Goal: Transaction & Acquisition: Purchase product/service

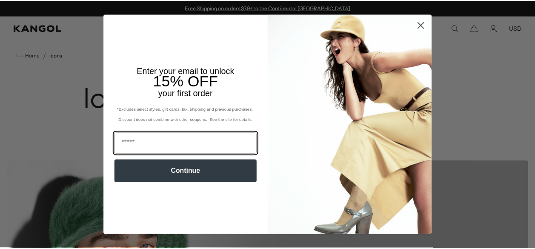
scroll to position [0, 175]
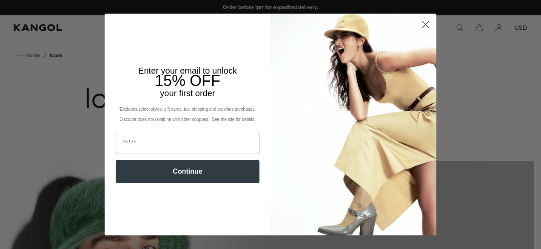
click at [423, 23] on icon "Close dialog" at bounding box center [426, 25] width 6 height 6
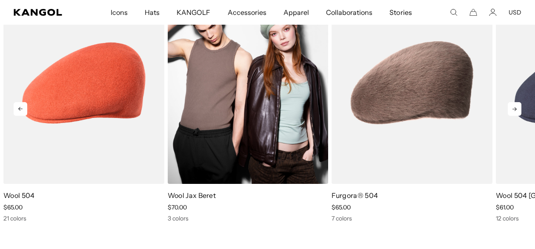
scroll to position [1192, 0]
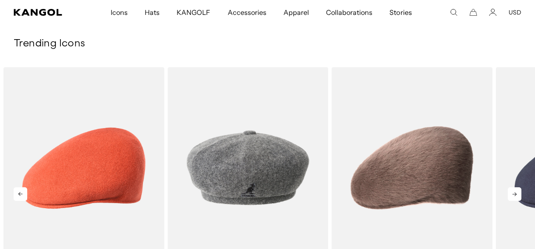
click at [511, 194] on icon at bounding box center [515, 194] width 14 height 14
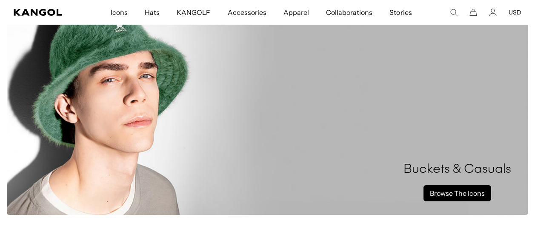
scroll to position [0, 0]
drag, startPoint x: 469, startPoint y: 194, endPoint x: 324, endPoint y: 164, distance: 147.8
click at [468, 195] on link "Browse The Icons" at bounding box center [457, 193] width 68 height 16
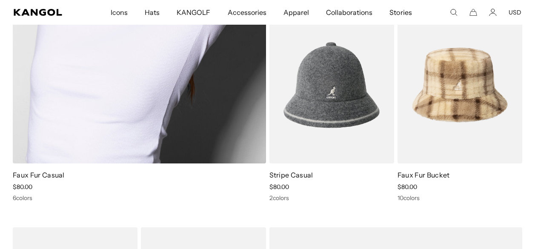
scroll to position [638, 0]
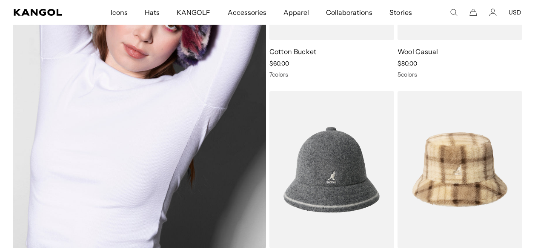
click at [100, 155] on img at bounding box center [139, 65] width 253 height 364
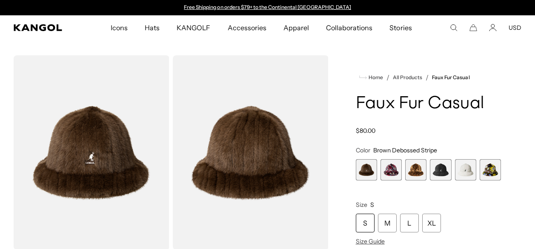
scroll to position [0, 175]
click at [491, 171] on span "6 of 6" at bounding box center [490, 169] width 21 height 21
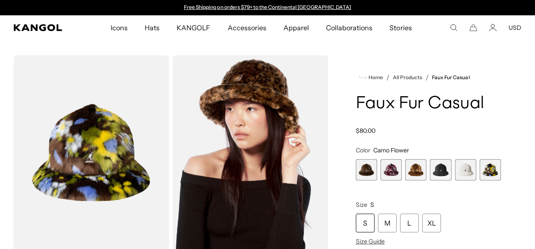
click at [471, 170] on span "5 of 6" at bounding box center [465, 169] width 21 height 21
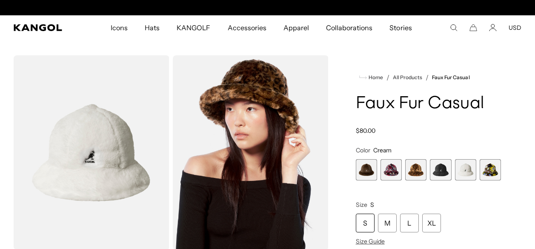
scroll to position [0, 175]
click at [421, 170] on span "3 of 6" at bounding box center [415, 169] width 21 height 21
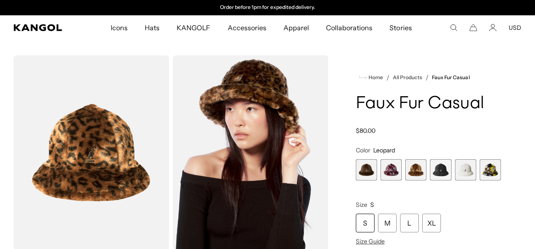
click at [391, 171] on span "2 of 6" at bounding box center [390, 169] width 21 height 21
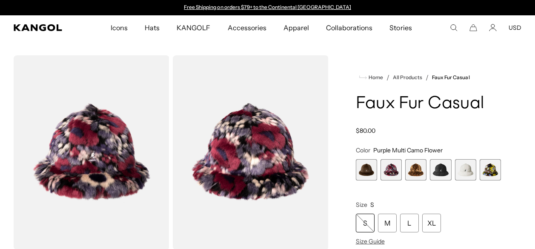
click at [367, 169] on span "1 of 6" at bounding box center [366, 169] width 21 height 21
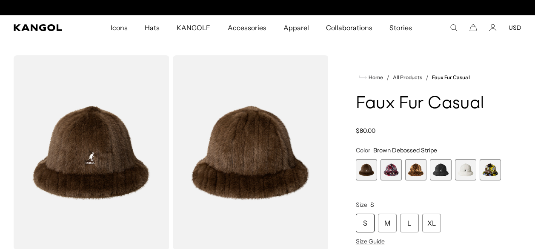
click at [420, 166] on span "3 of 6" at bounding box center [415, 169] width 21 height 21
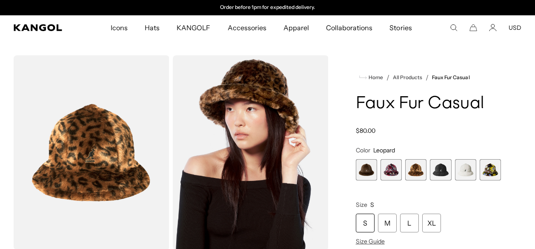
click at [435, 169] on span "4 of 6" at bounding box center [440, 169] width 21 height 21
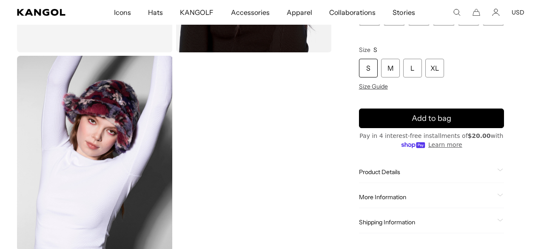
scroll to position [255, 0]
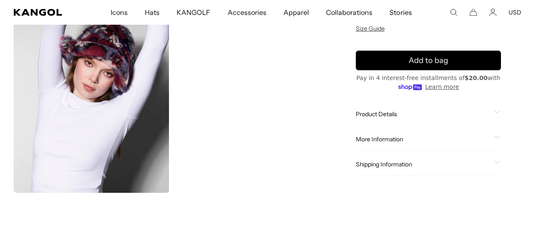
click at [453, 12] on icon "Search here" at bounding box center [454, 13] width 8 height 8
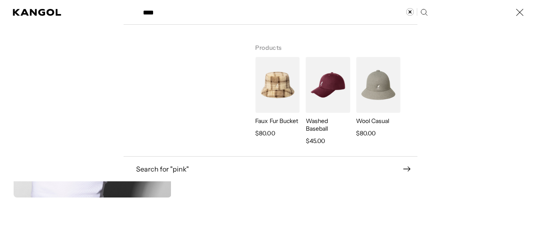
scroll to position [0, 175]
type input "****"
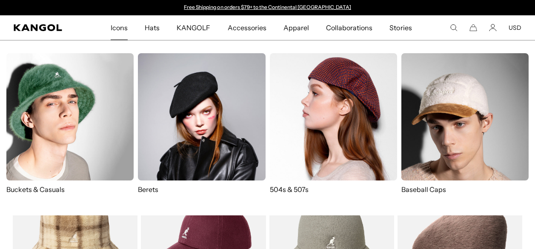
click at [105, 98] on img at bounding box center [69, 116] width 127 height 127
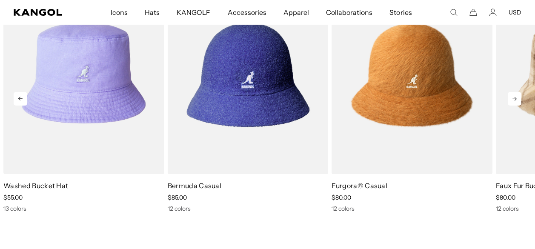
click at [521, 98] on icon at bounding box center [515, 99] width 14 height 14
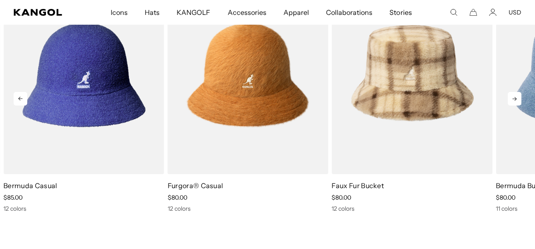
click at [521, 98] on icon at bounding box center [515, 99] width 14 height 14
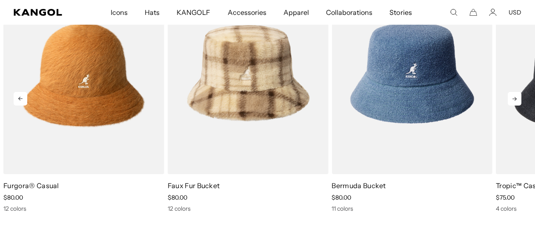
click at [521, 98] on icon at bounding box center [515, 99] width 14 height 14
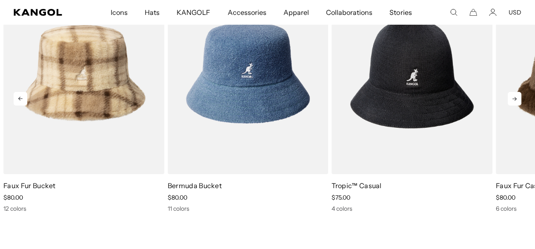
scroll to position [0, 175]
click at [521, 98] on icon at bounding box center [515, 99] width 14 height 14
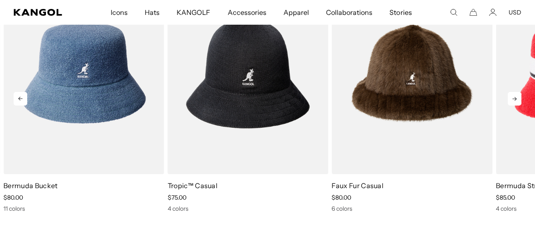
click at [521, 98] on icon at bounding box center [515, 99] width 14 height 14
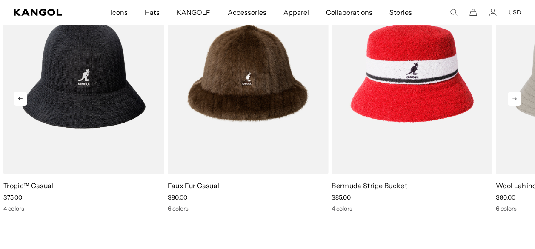
click at [521, 98] on icon at bounding box center [515, 99] width 14 height 14
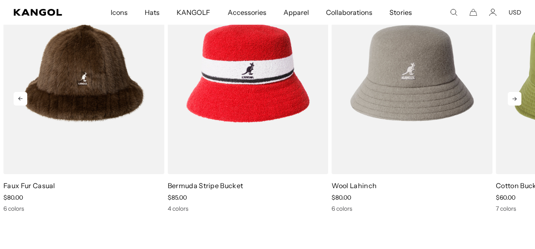
scroll to position [0, 0]
click at [521, 98] on icon at bounding box center [515, 99] width 14 height 14
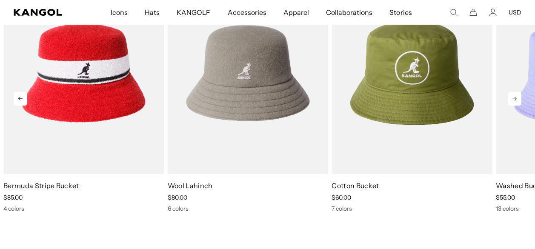
click at [521, 98] on icon at bounding box center [515, 99] width 14 height 14
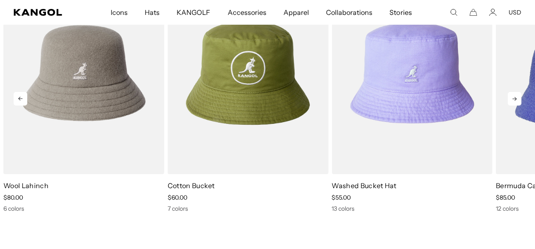
scroll to position [0, 175]
click at [521, 98] on icon at bounding box center [515, 99] width 14 height 14
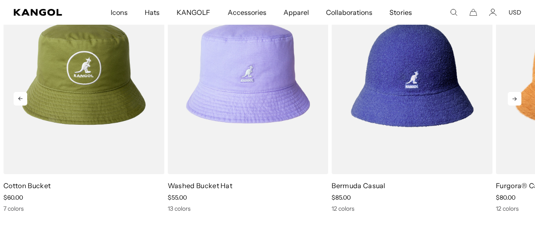
click at [521, 98] on icon at bounding box center [515, 99] width 14 height 14
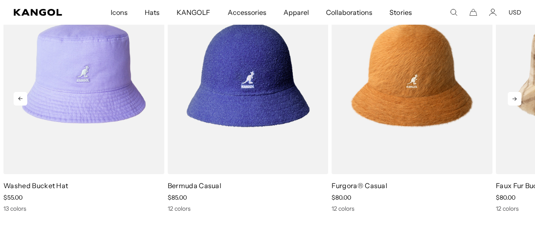
click at [521, 98] on icon at bounding box center [515, 99] width 14 height 14
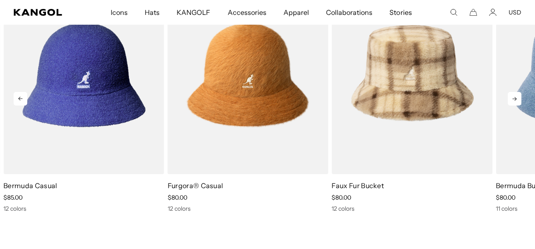
click at [521, 98] on icon at bounding box center [515, 99] width 14 height 14
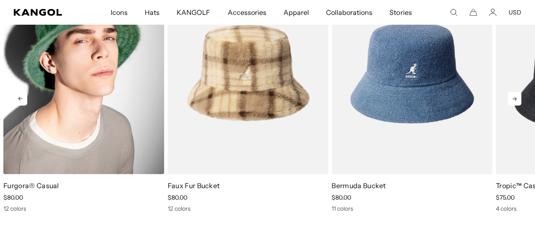
click at [112, 97] on img "3 of 10" at bounding box center [83, 73] width 161 height 202
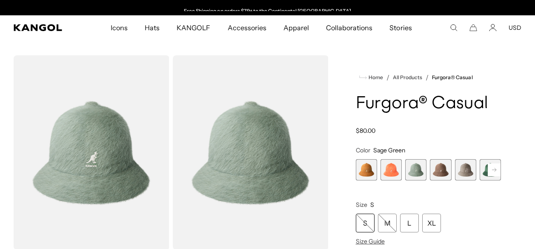
click at [492, 171] on rect at bounding box center [494, 169] width 13 height 13
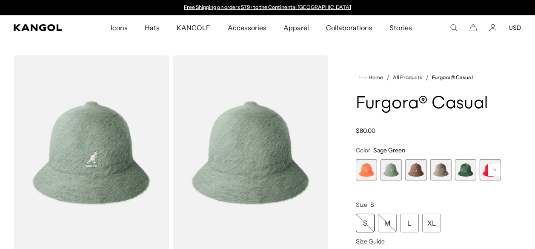
click at [492, 171] on rect at bounding box center [494, 169] width 13 height 13
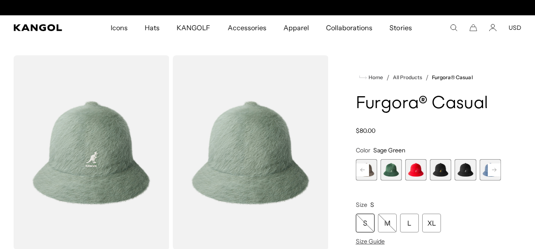
click at [492, 171] on rect at bounding box center [494, 169] width 13 height 13
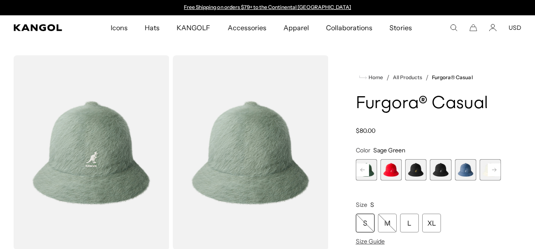
scroll to position [0, 175]
click at [492, 170] on rect at bounding box center [494, 169] width 13 height 13
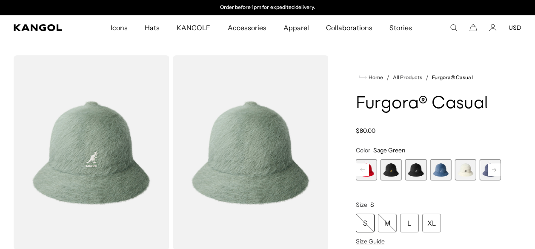
click at [488, 163] on rect at bounding box center [494, 169] width 13 height 13
click at [458, 169] on span "11 of 12" at bounding box center [465, 169] width 21 height 21
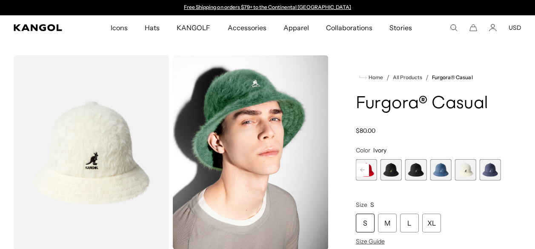
click at [442, 169] on span "10 of 12" at bounding box center [440, 169] width 21 height 21
click at [386, 166] on span "8 of 12" at bounding box center [390, 169] width 21 height 21
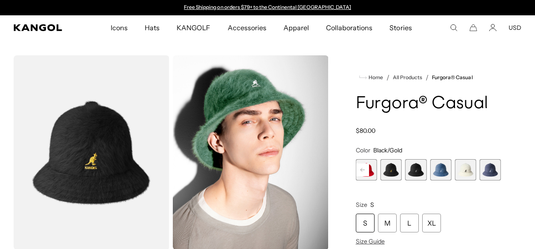
click at [362, 168] on rect at bounding box center [362, 169] width 13 height 13
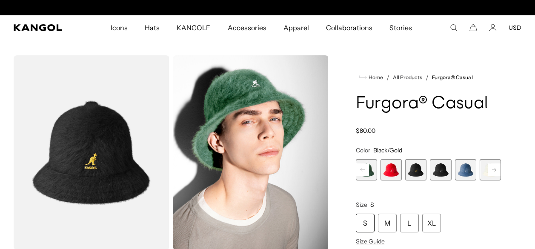
click at [366, 169] on rect at bounding box center [362, 169] width 13 height 13
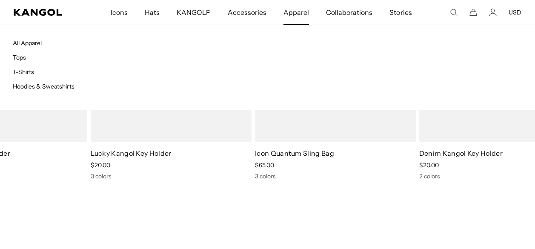
click at [285, 11] on span "Apparel" at bounding box center [296, 12] width 26 height 25
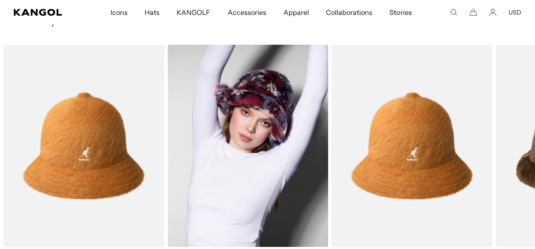
scroll to position [851, 0]
